Goal: Complete application form

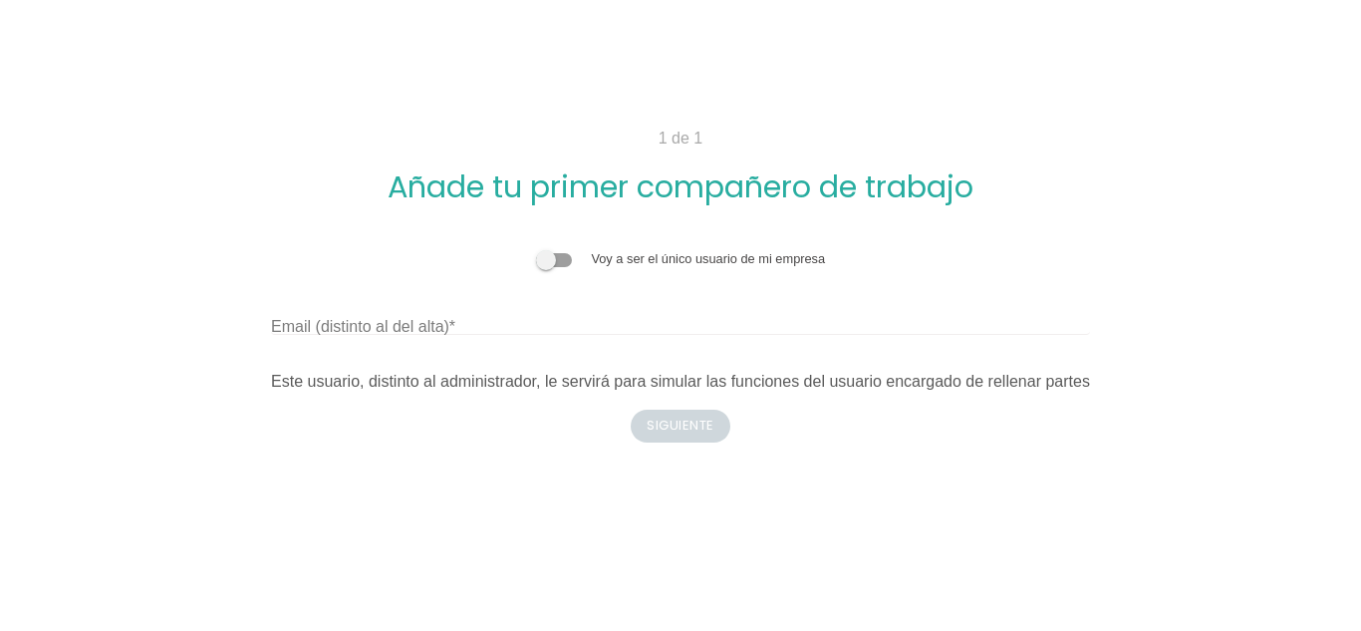
click at [409, 326] on label "Email (distinto al del alta)" at bounding box center [363, 327] width 184 height 24
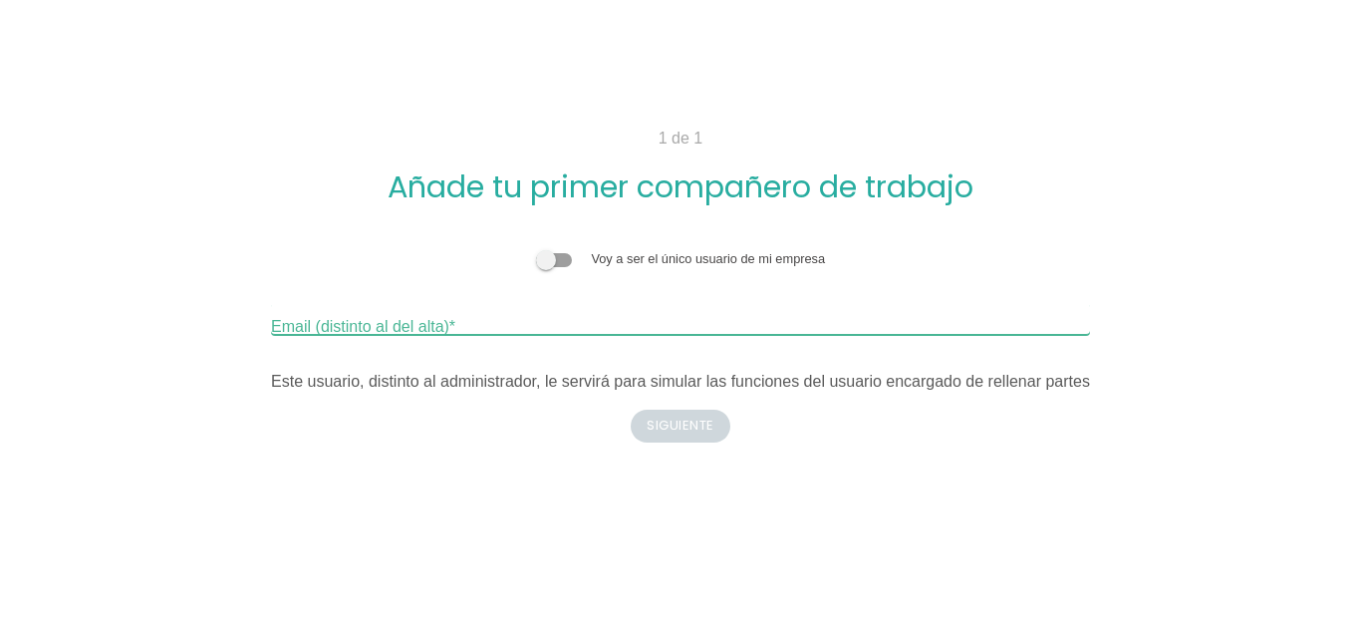
click at [409, 326] on input "Email (distinto al del alta)" at bounding box center [680, 319] width 819 height 32
paste input "[PERSON_NAME][EMAIL_ADDRESS][DOMAIN_NAME]"
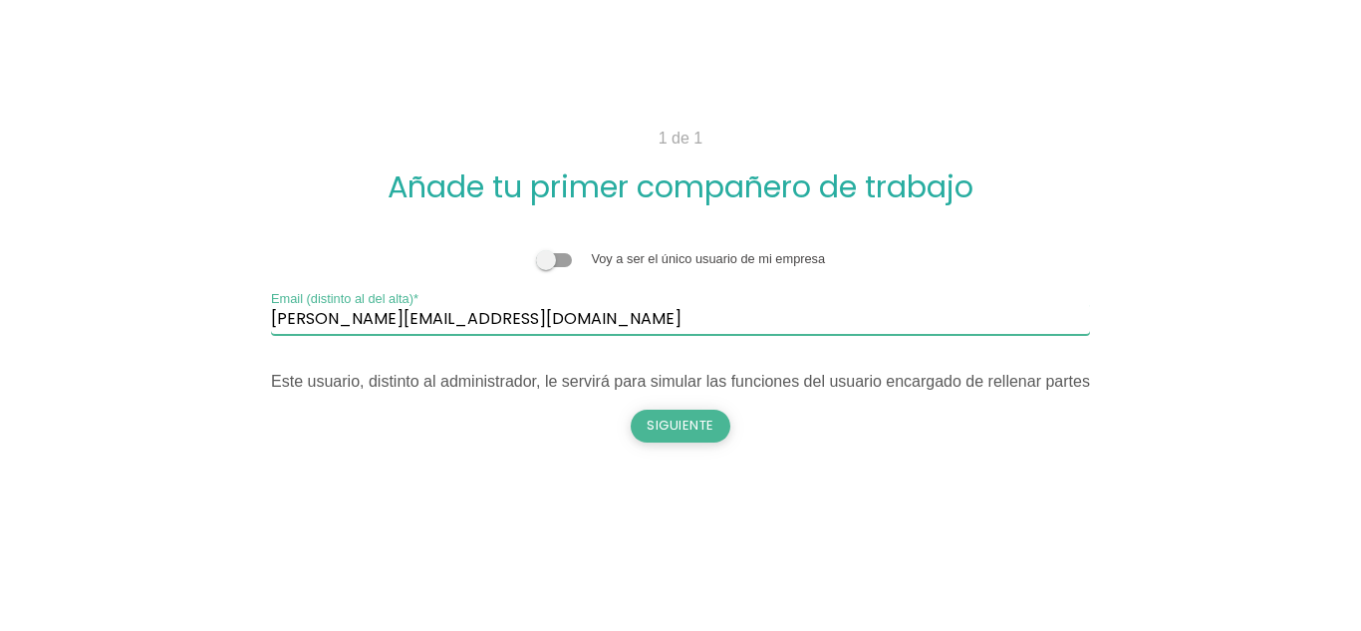
type input "[PERSON_NAME][EMAIL_ADDRESS][DOMAIN_NAME]"
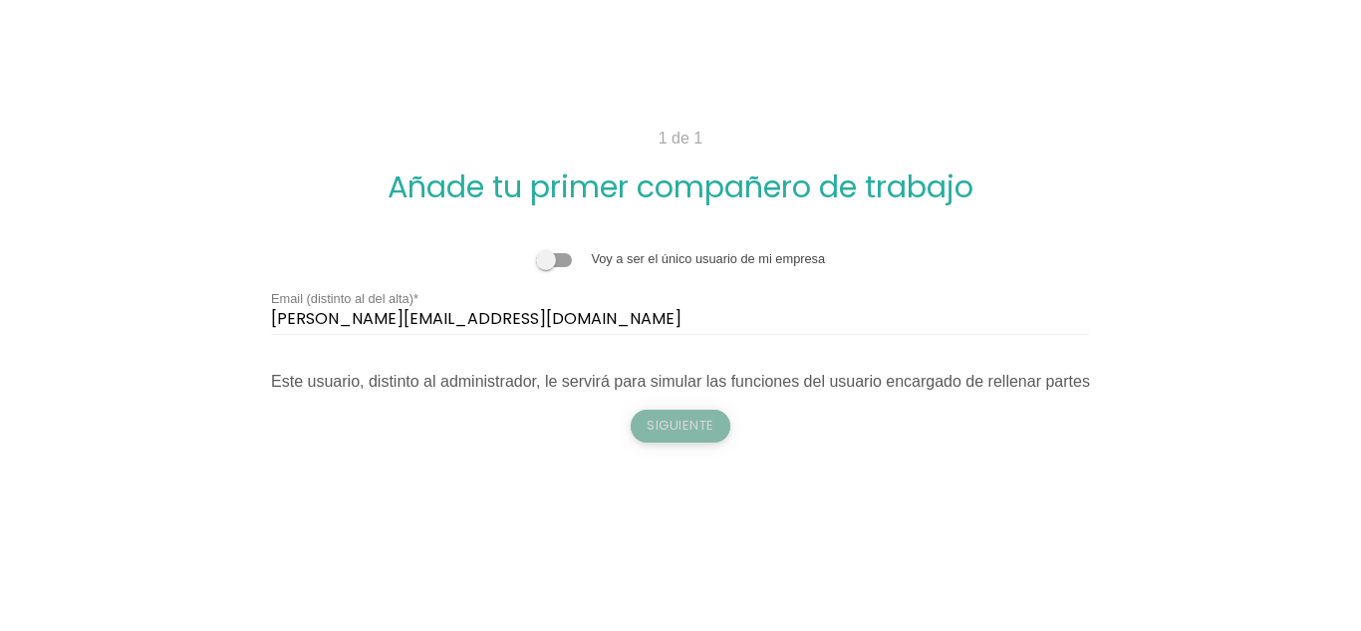
click at [660, 431] on button "Siguiente" at bounding box center [681, 426] width 100 height 32
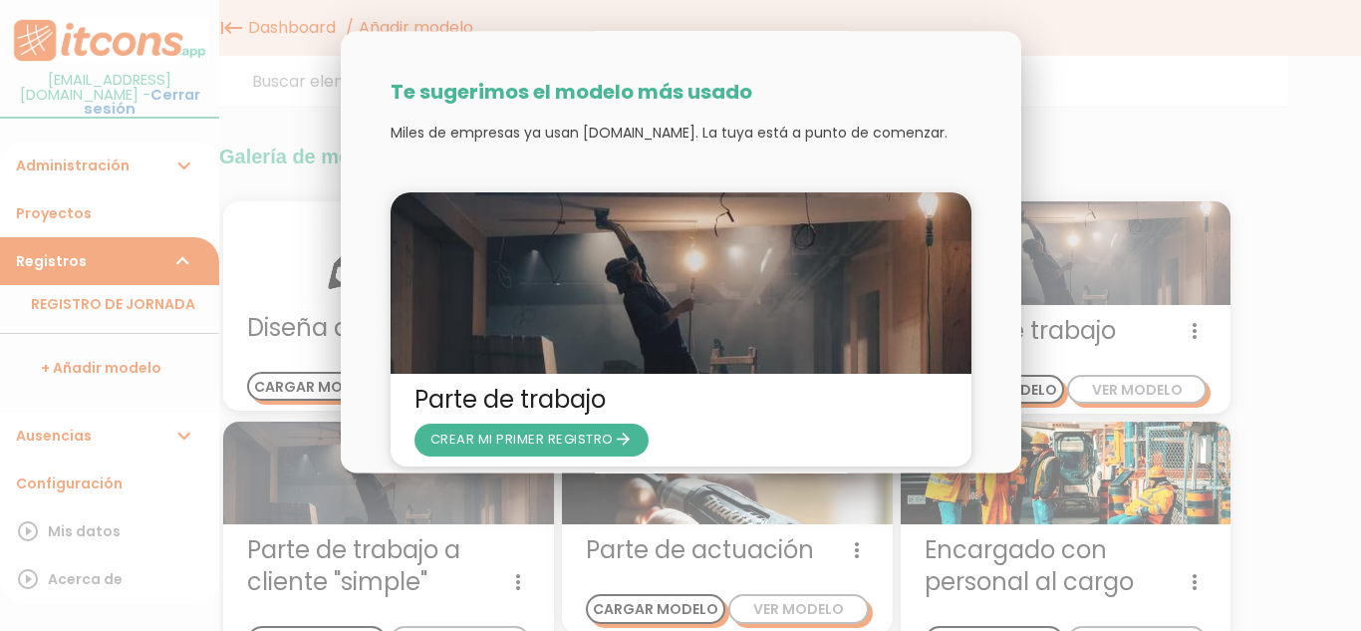
drag, startPoint x: 1101, startPoint y: 144, endPoint x: 1090, endPoint y: 154, distance: 14.8
click at [1100, 145] on div at bounding box center [680, 237] width 1361 height 788
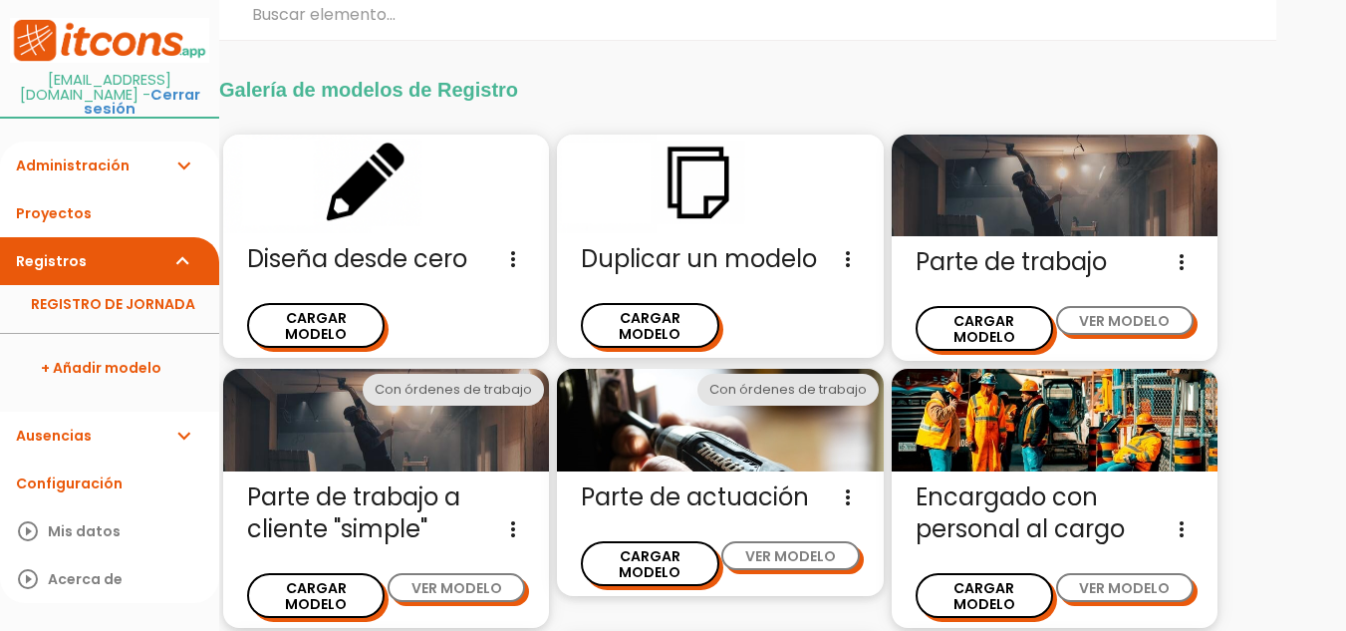
scroll to position [48, 0]
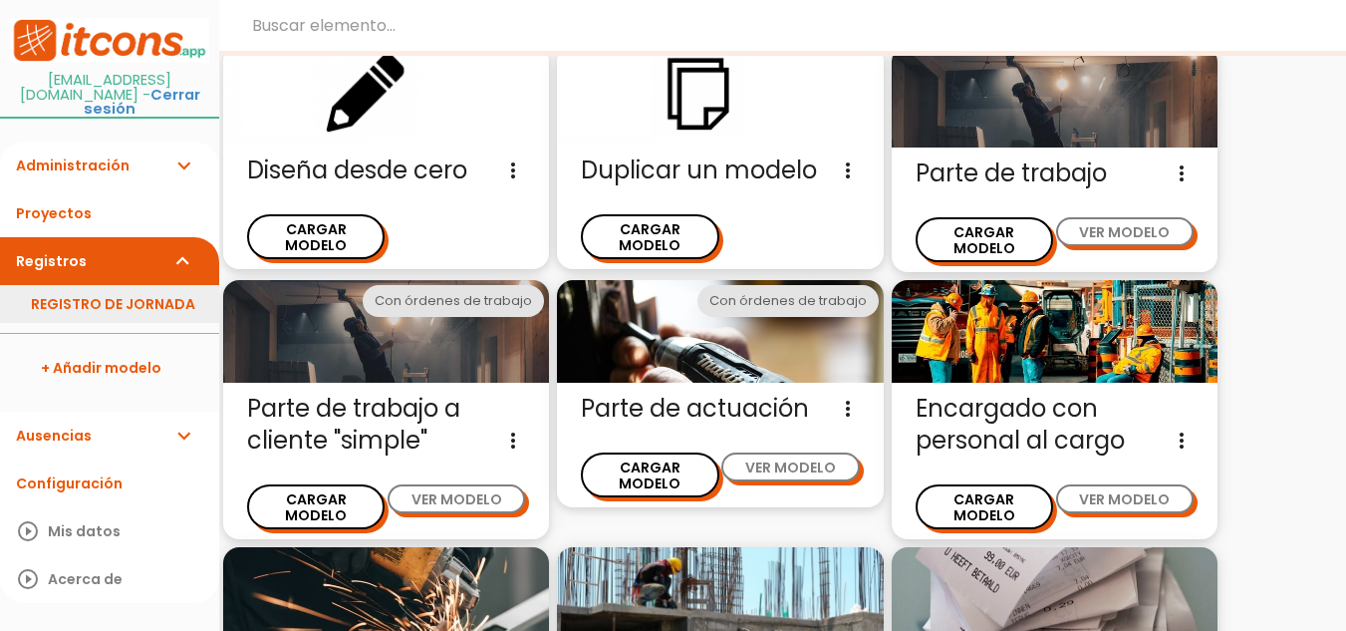
click at [156, 296] on link "REGISTRO DE JORNADA" at bounding box center [109, 304] width 219 height 38
